Goal: Transaction & Acquisition: Purchase product/service

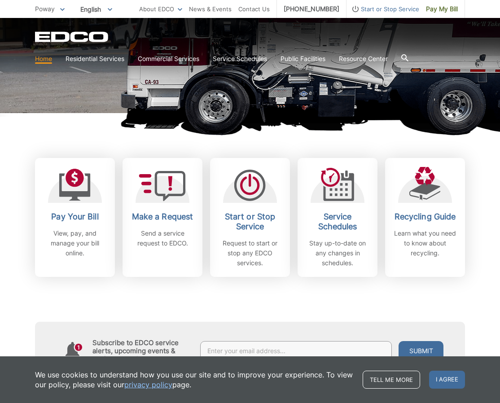
scroll to position [181, 0]
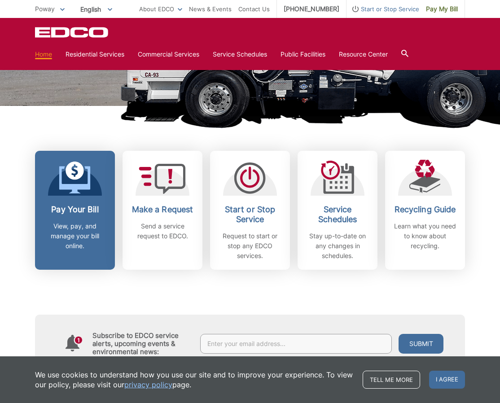
click at [85, 210] on h2 "Pay Your Bill" at bounding box center [75, 210] width 66 height 10
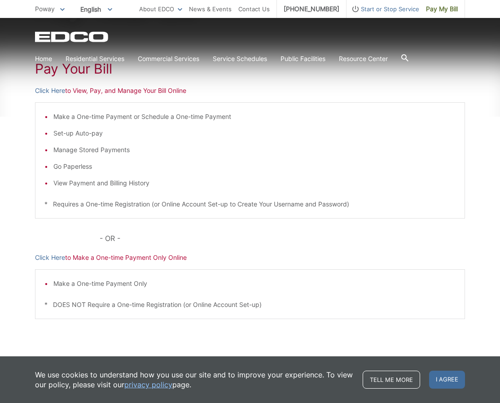
scroll to position [162, 0]
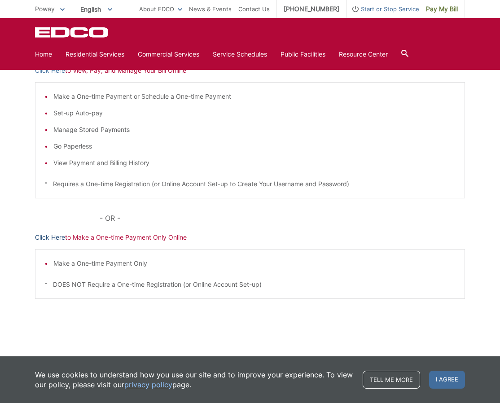
click at [56, 237] on link "Click Here" at bounding box center [50, 238] width 30 height 10
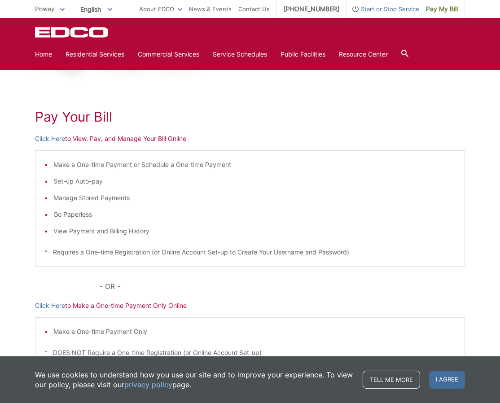
scroll to position [89, 0]
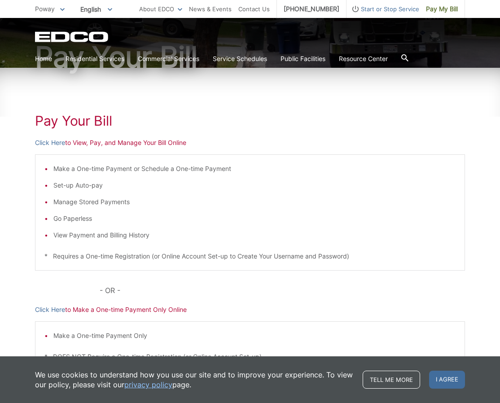
click at [176, 144] on p "Click Here to View, Pay, and Manage Your Bill Online" at bounding box center [250, 143] width 430 height 10
click at [169, 140] on p "Click Here to View, Pay, and Manage Your Bill Online" at bounding box center [250, 143] width 430 height 10
click at [45, 138] on link "Click Here" at bounding box center [50, 143] width 30 height 10
